Goal: Task Accomplishment & Management: Use online tool/utility

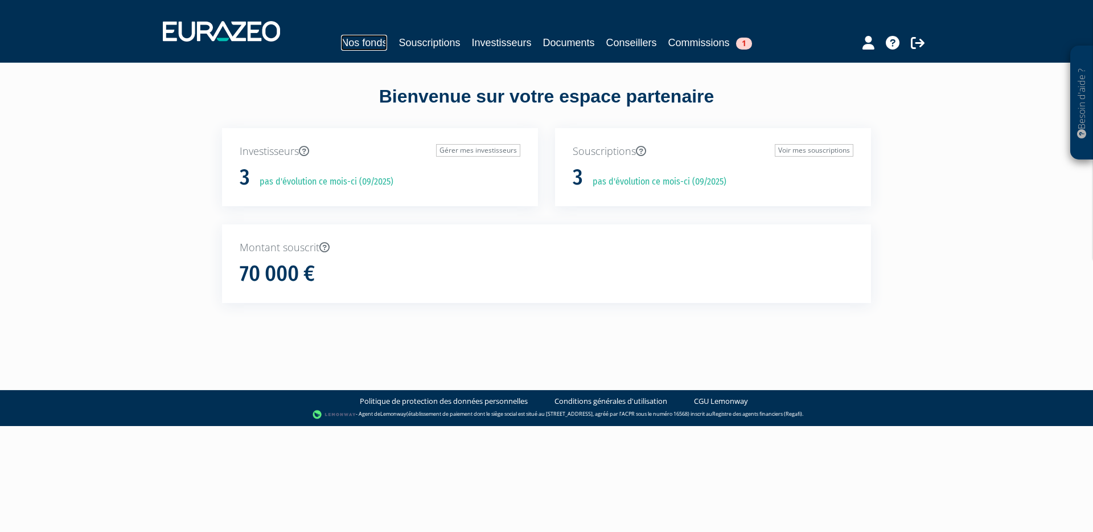
click at [362, 36] on link "Nos fonds" at bounding box center [364, 43] width 46 height 16
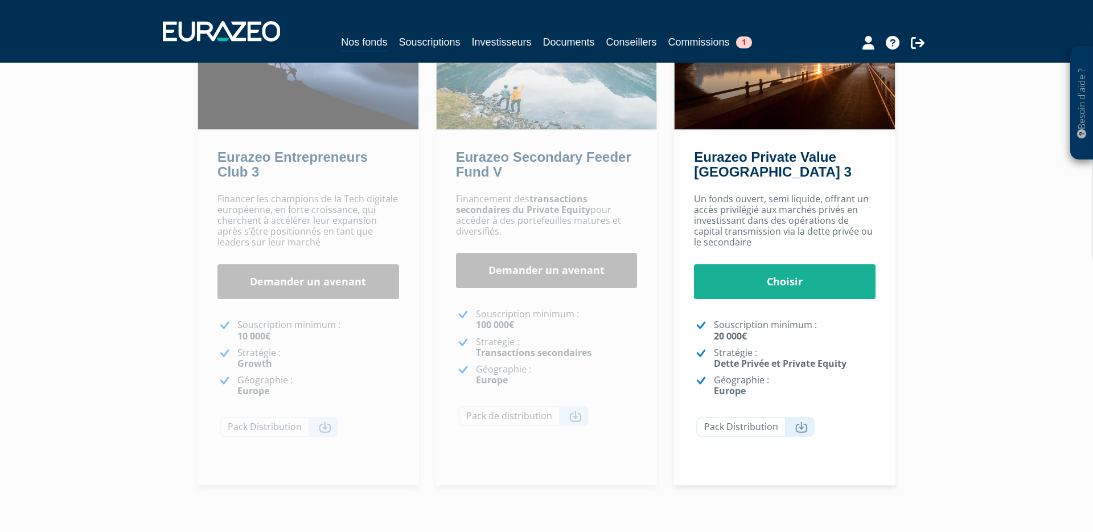
scroll to position [248, 0]
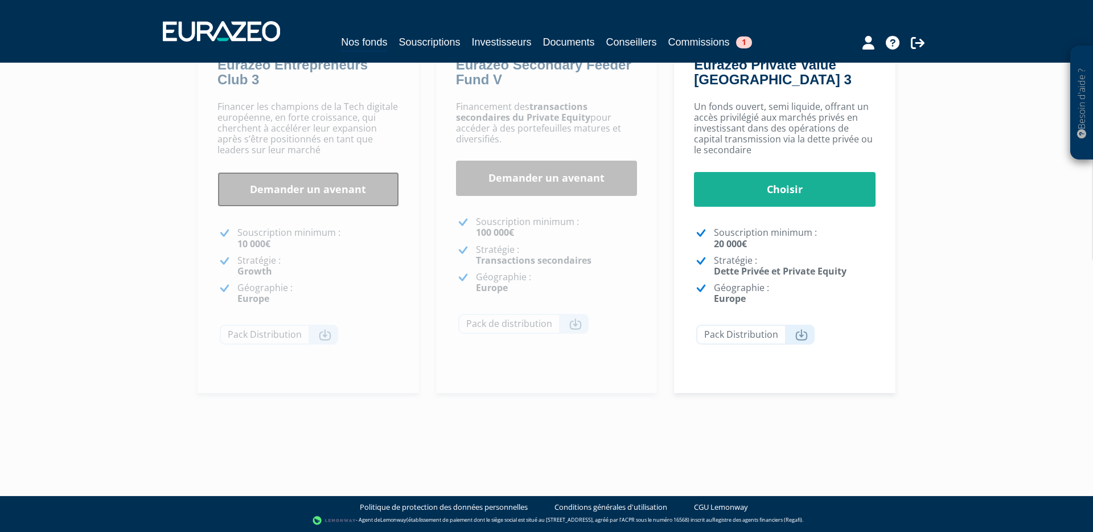
click at [312, 187] on link "Demander un avenant" at bounding box center [309, 189] width 182 height 35
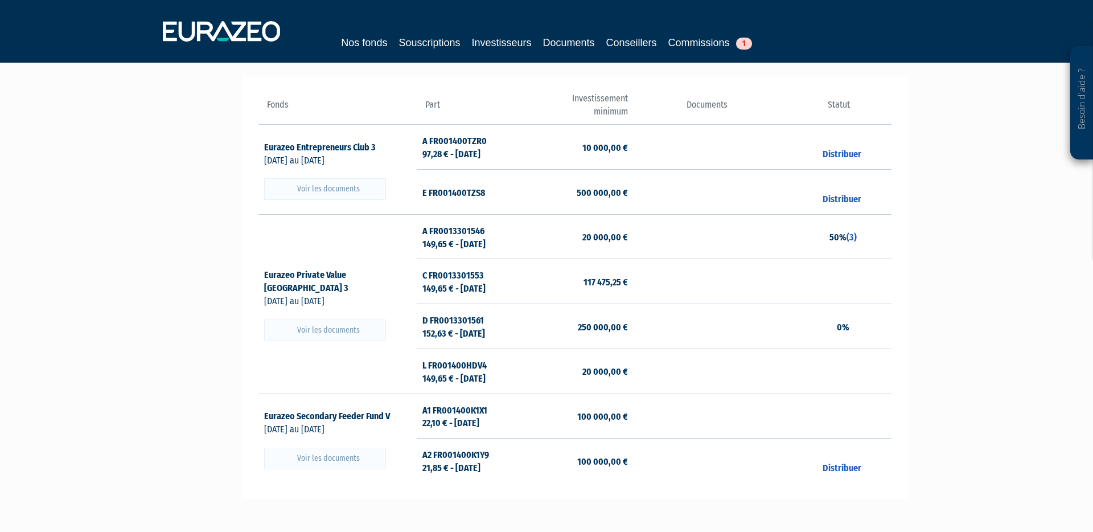
scroll to position [78, 0]
click at [842, 150] on link "Distribuer" at bounding box center [839, 153] width 46 height 11
checkbox input "true"
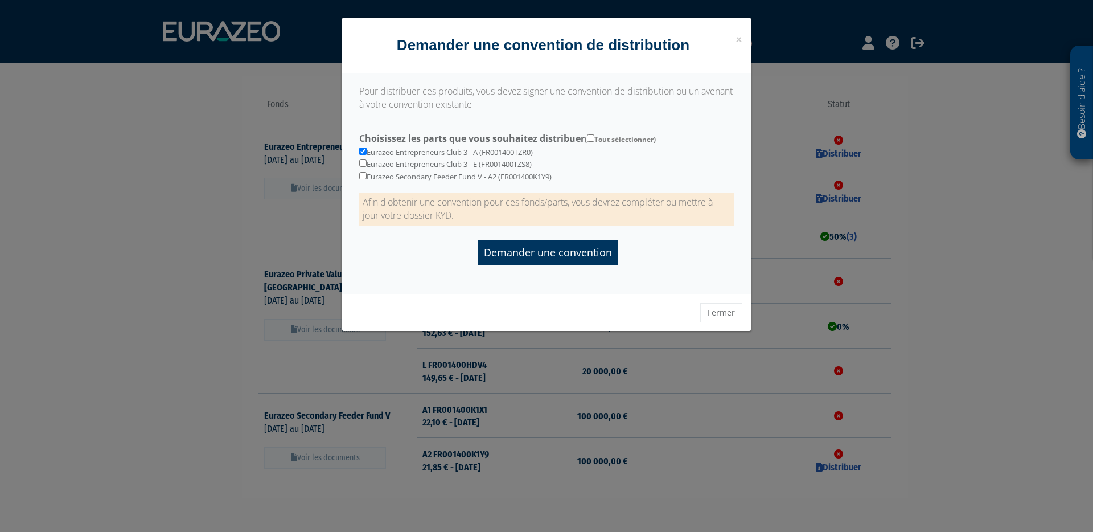
click at [943, 186] on div at bounding box center [546, 266] width 1093 height 532
click at [717, 313] on button "Fermer" at bounding box center [721, 312] width 42 height 19
